Goal: Task Accomplishment & Management: Manage account settings

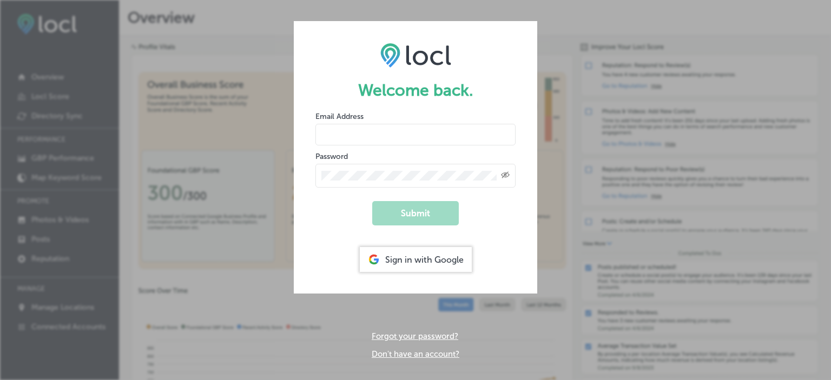
click at [374, 143] on input "email" at bounding box center [415, 135] width 200 height 22
click at [412, 266] on div "Sign in with Google" at bounding box center [416, 259] width 112 height 25
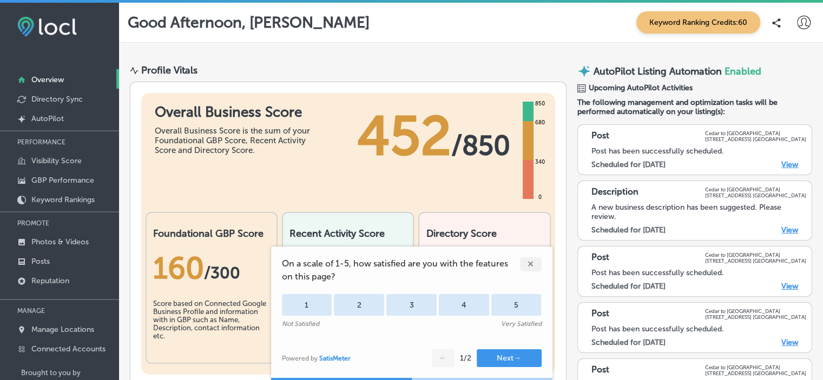
click at [527, 263] on div "✕" at bounding box center [531, 265] width 22 height 14
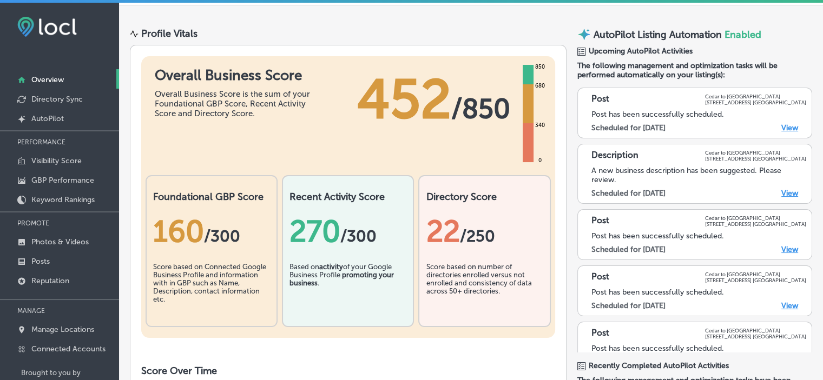
scroll to position [54, 0]
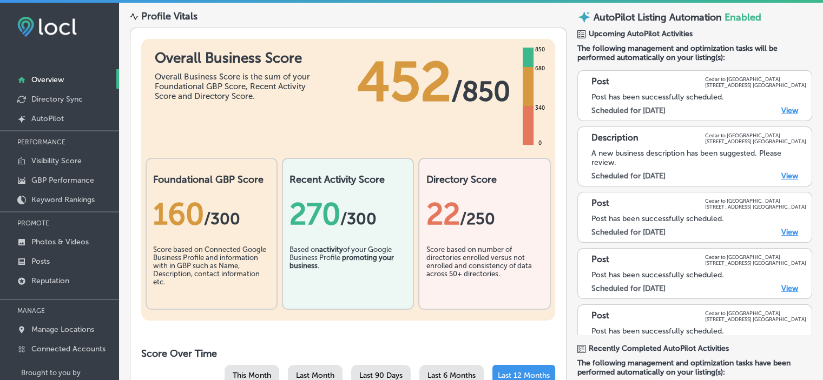
click at [790, 177] on div "A new business description has been suggested. Please review. Scheduled for [DA…" at bounding box center [698, 165] width 215 height 32
click at [781, 177] on link "View" at bounding box center [789, 175] width 17 height 9
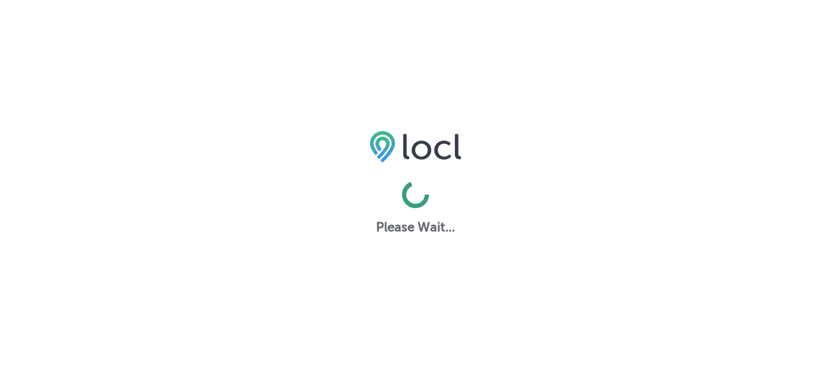
select select "US"
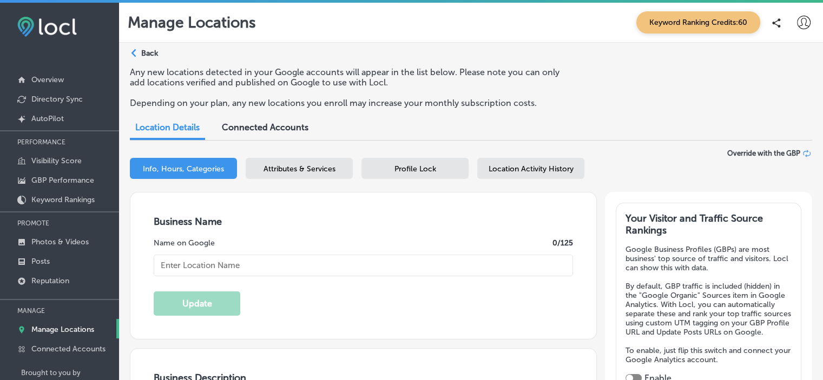
type input "Cedar to [GEOGRAPHIC_DATA]"
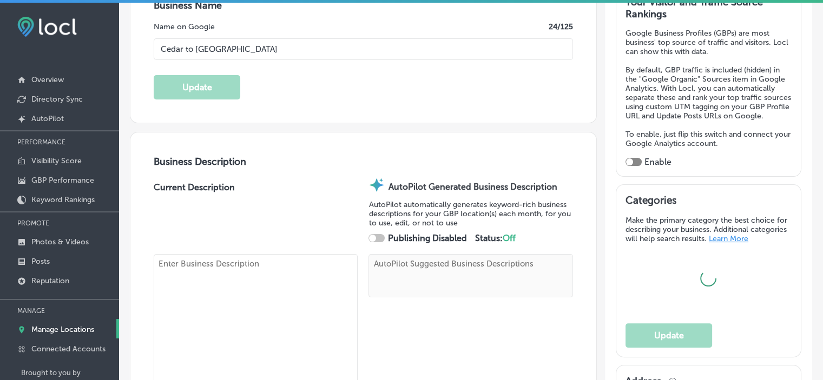
type textarea "Nestled along Pacific Way in Ocean Park, WA, Cedar to Surf Campground invites y…"
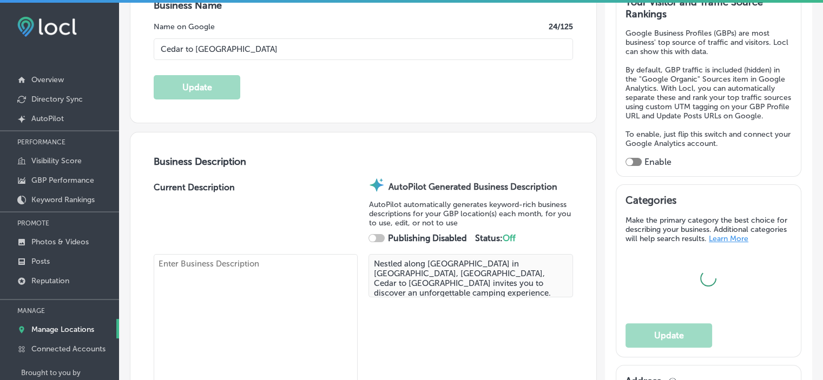
type input "[STREET_ADDRESS]"
type input "[GEOGRAPHIC_DATA]"
type input "98640-3018"
type input "US"
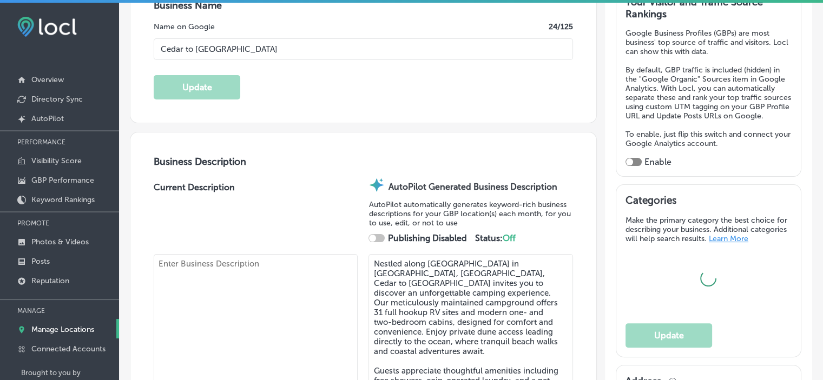
type input "http://www.cedartosurfcampground.com/"
checkbox input "true"
type input "60"
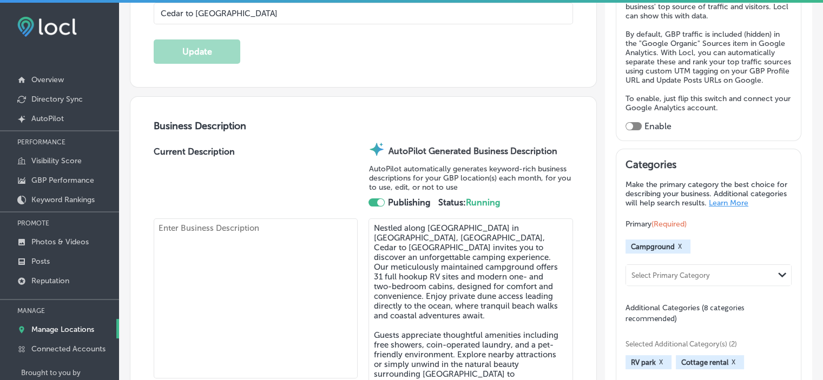
checkbox input "true"
type textarea "Discover Cedar to Surf Campground, where adventure meets relaxation on Pacific …"
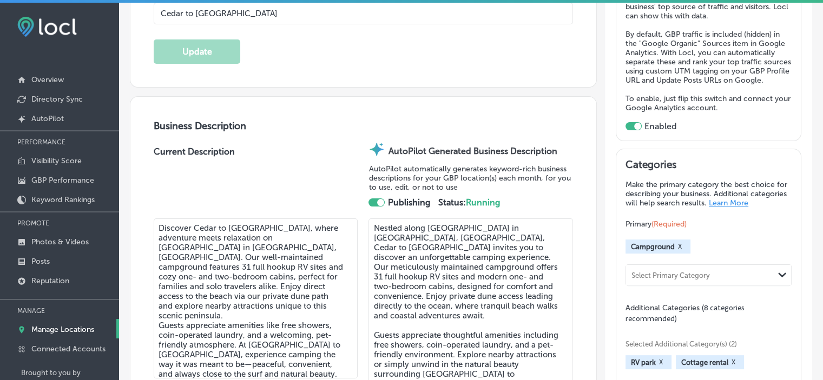
scroll to position [379, 0]
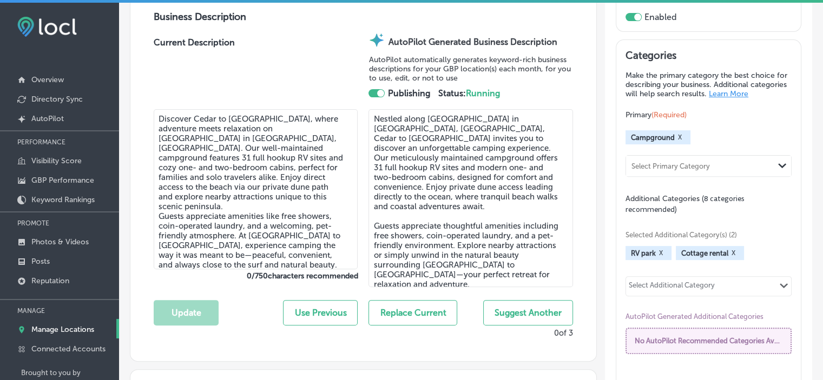
type input "+1 360 665 4211"
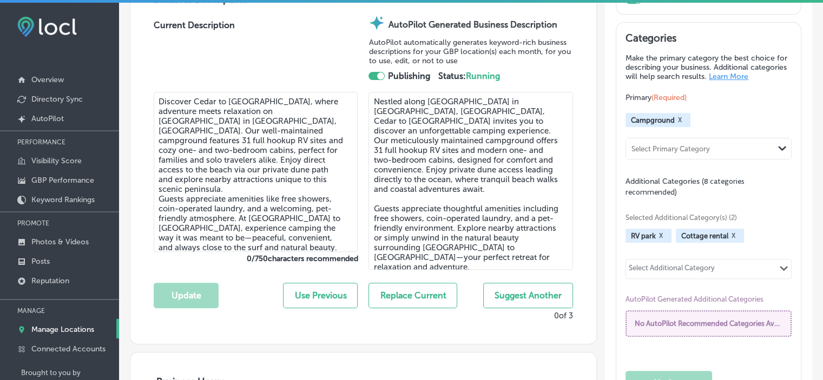
select select "US"
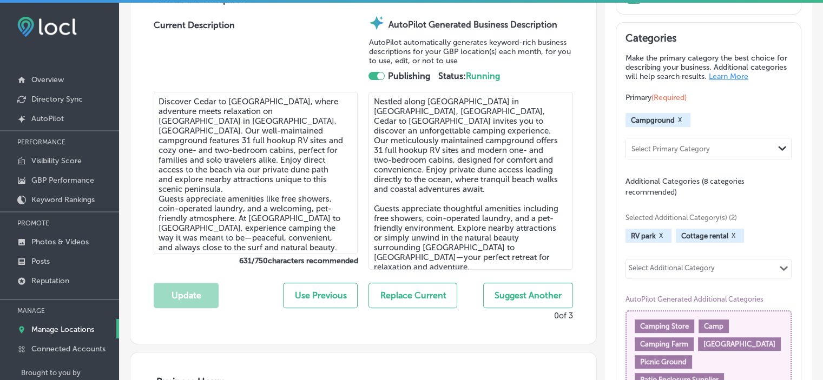
click at [557, 212] on textarea "Nestled along Pacific Way in Ocean Park, WA, Cedar to Surf Campground invites y…" at bounding box center [470, 181] width 204 height 178
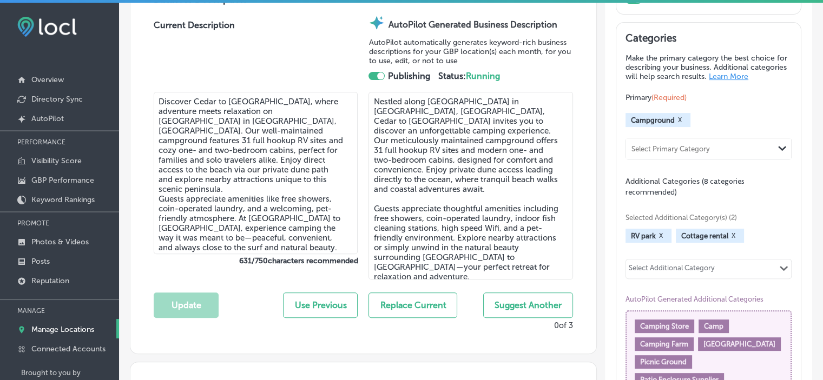
click at [535, 220] on textarea "Nestled along Pacific Way in Ocean Park, WA, Cedar to Surf Campground invites y…" at bounding box center [470, 186] width 204 height 188
type textarea "Nestled along Pacific Way in Ocean Park, WA, Cedar to Surf Campground invites y…"
click at [457, 270] on textarea "Nestled along Pacific Way in Ocean Park, WA, Cedar to Surf Campground invites y…" at bounding box center [470, 186] width 204 height 188
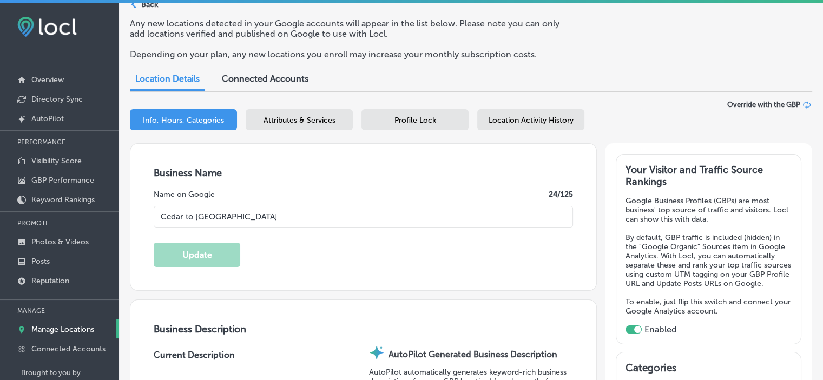
scroll to position [0, 0]
